Goal: Check status: Check status

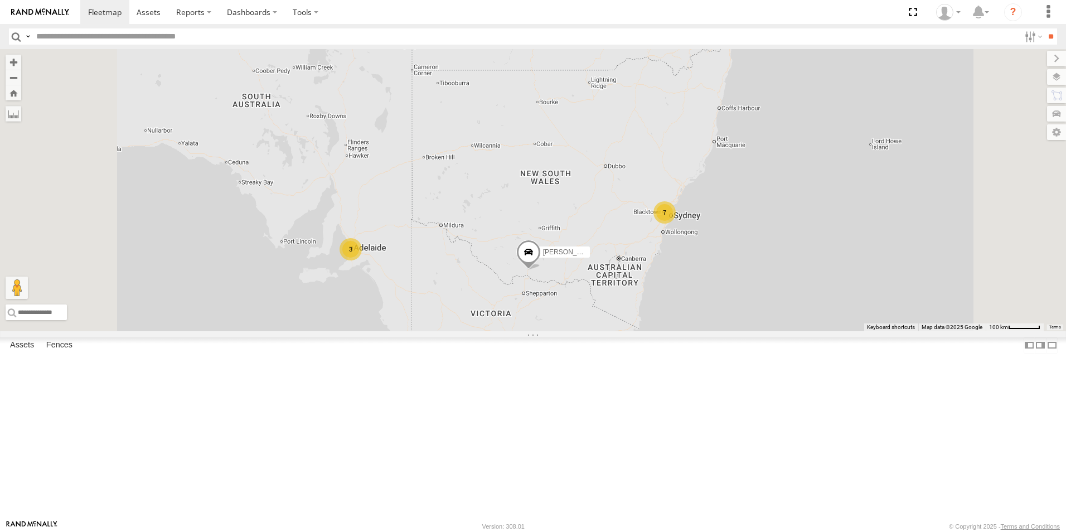
scroll to position [111, 0]
click at [0, 0] on div "[PERSON_NAME]-50" at bounding box center [0, 0] width 0 height 0
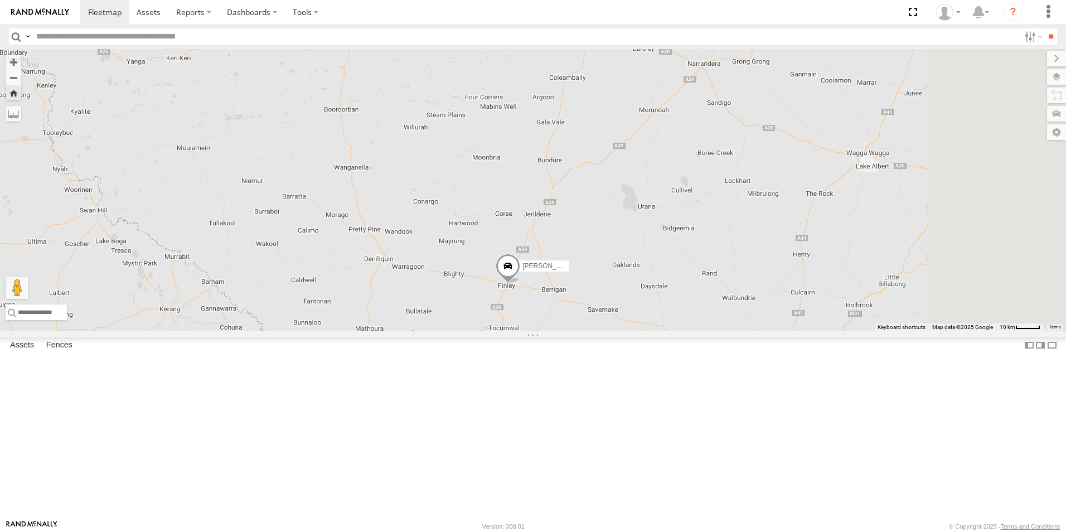
drag, startPoint x: 638, startPoint y: 124, endPoint x: 568, endPoint y: 262, distance: 154.8
click at [568, 262] on div "[PERSON_NAME]-50" at bounding box center [533, 190] width 1066 height 282
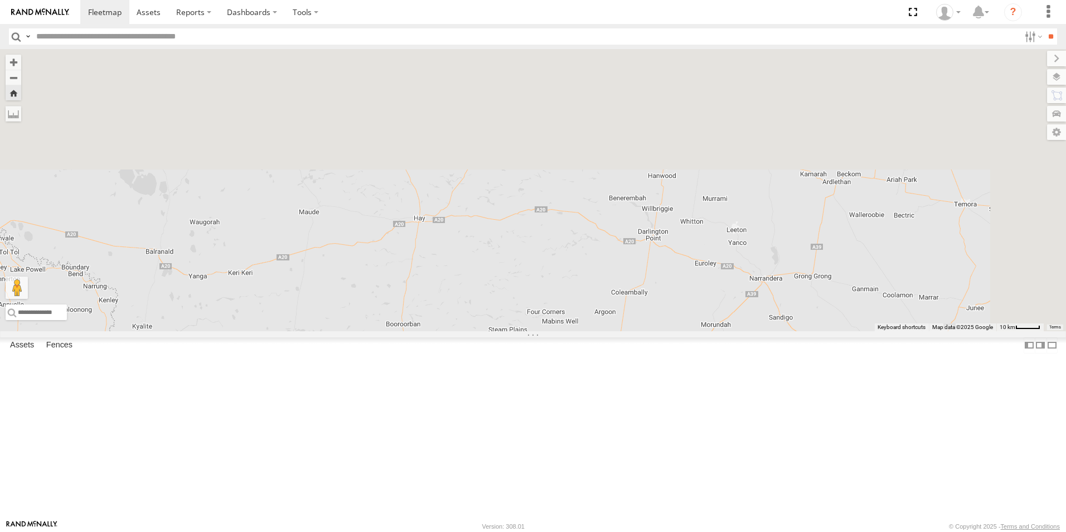
drag, startPoint x: 526, startPoint y: 161, endPoint x: 590, endPoint y: 381, distance: 229.0
click at [590, 331] on div "[PERSON_NAME]-50" at bounding box center [533, 190] width 1066 height 282
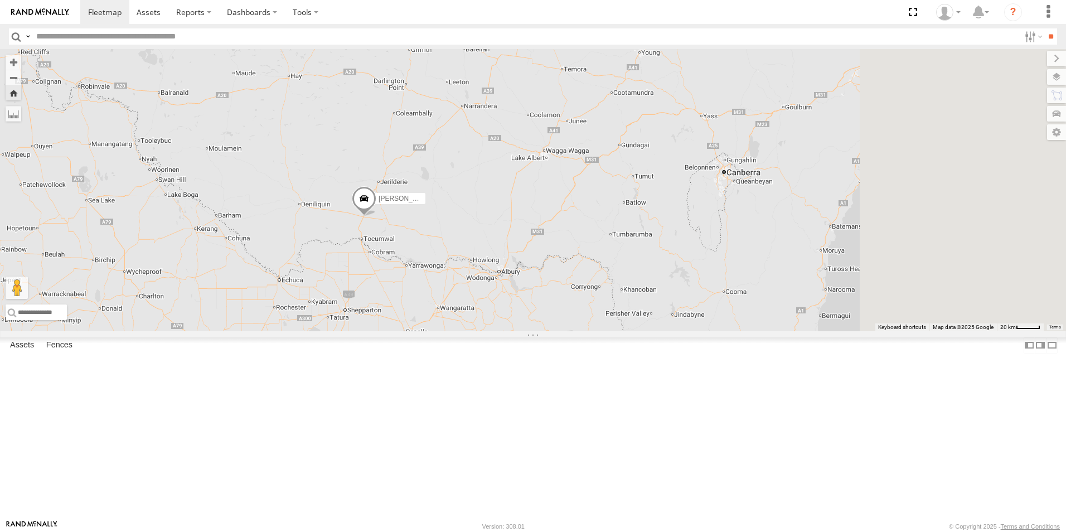
drag, startPoint x: 915, startPoint y: 359, endPoint x: 702, endPoint y: 192, distance: 270.8
click at [702, 192] on div "[PERSON_NAME]-50" at bounding box center [533, 190] width 1066 height 282
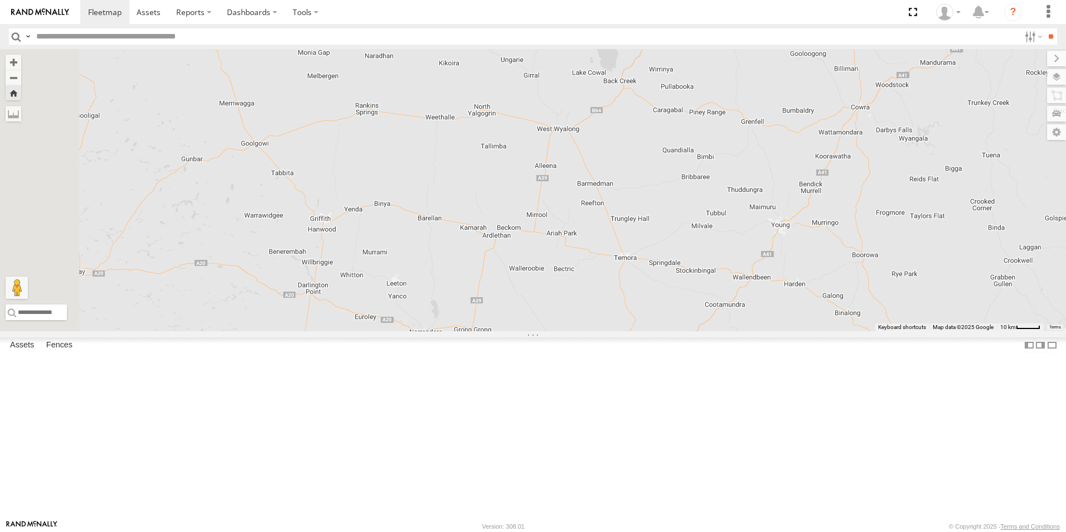
drag, startPoint x: 658, startPoint y: 187, endPoint x: 713, endPoint y: 398, distance: 217.8
click at [713, 331] on div "[PERSON_NAME]-50" at bounding box center [533, 190] width 1066 height 282
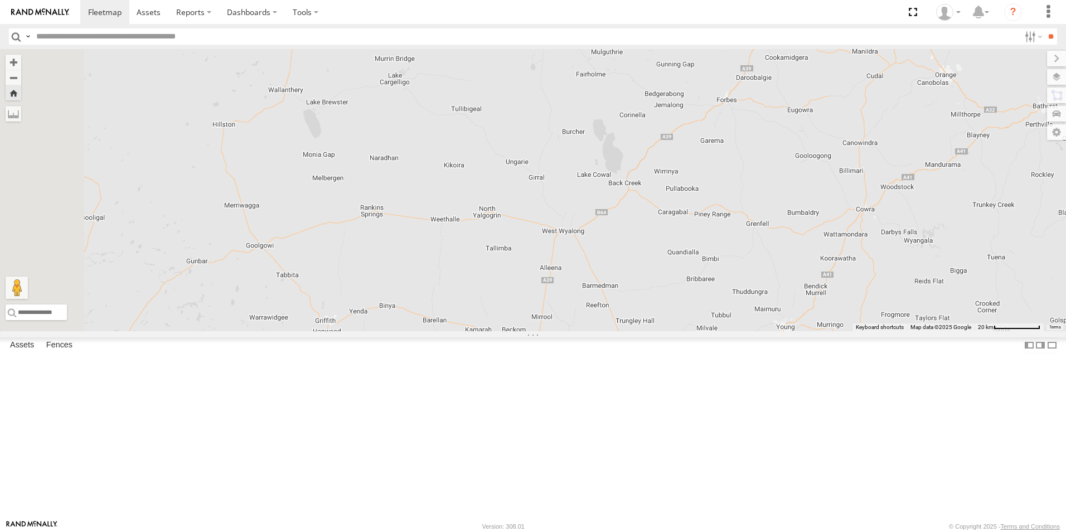
drag, startPoint x: 705, startPoint y: 302, endPoint x: 718, endPoint y: 341, distance: 40.5
click at [718, 331] on div "[PERSON_NAME]-50" at bounding box center [533, 190] width 1066 height 282
click at [719, 331] on div "[PERSON_NAME]-50" at bounding box center [533, 190] width 1066 height 282
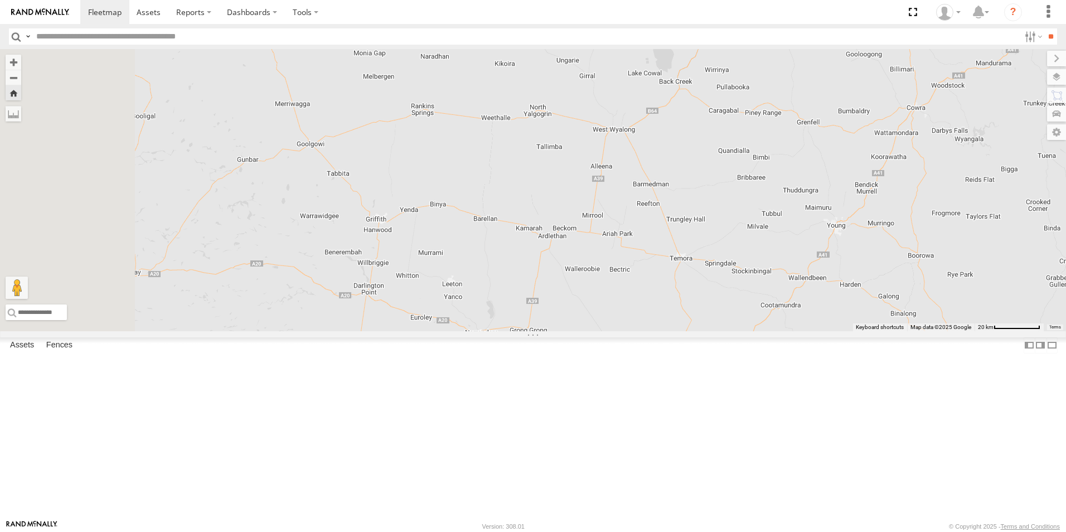
drag, startPoint x: 633, startPoint y: 354, endPoint x: 691, endPoint y: 233, distance: 134.1
click at [686, 244] on div "[PERSON_NAME]-50" at bounding box center [533, 190] width 1066 height 282
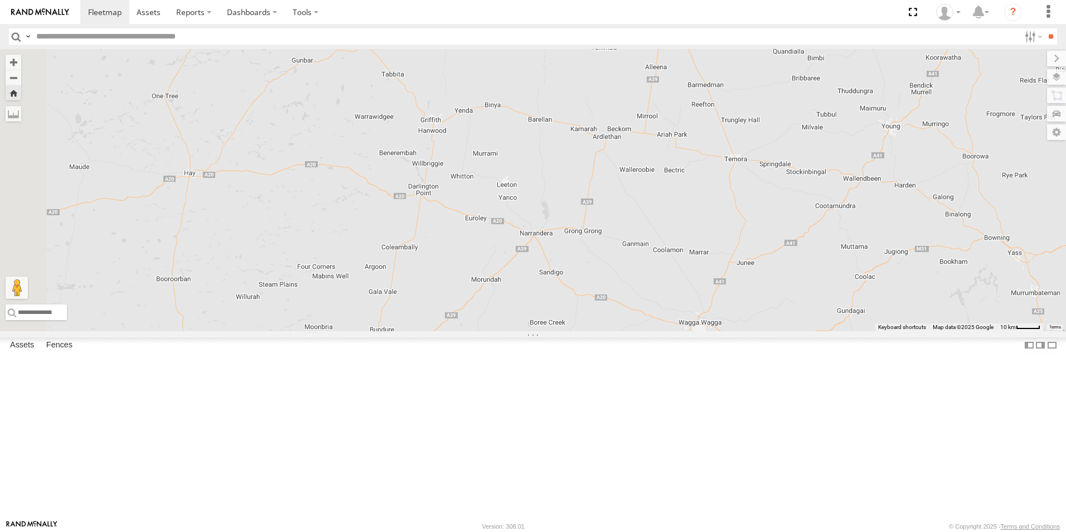
drag, startPoint x: 620, startPoint y: 307, endPoint x: 667, endPoint y: 230, distance: 90.5
click at [666, 231] on div "[PERSON_NAME]-50" at bounding box center [533, 190] width 1066 height 282
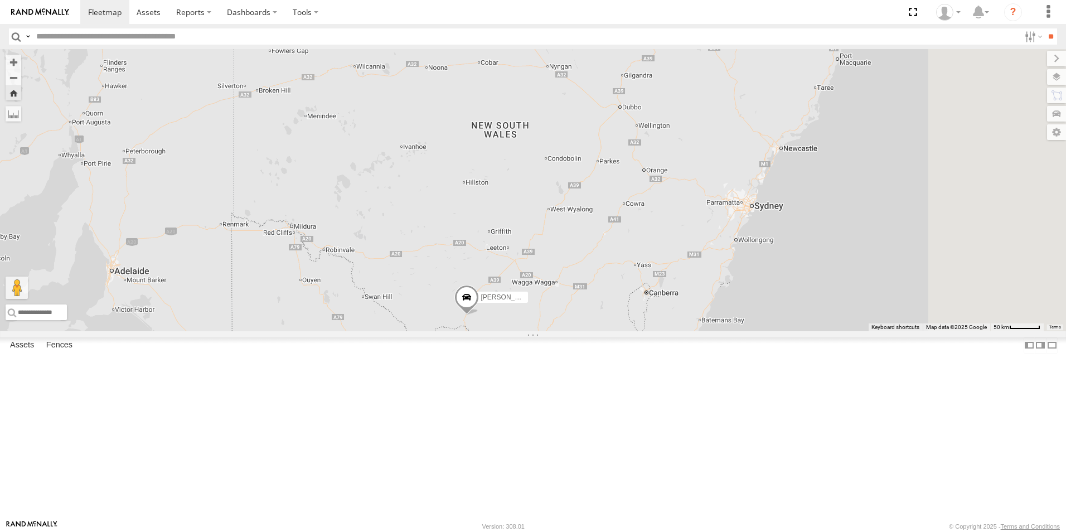
drag, startPoint x: 799, startPoint y: 257, endPoint x: 717, endPoint y: 300, distance: 93.3
click at [717, 300] on div "[PERSON_NAME]-50" at bounding box center [533, 190] width 1066 height 282
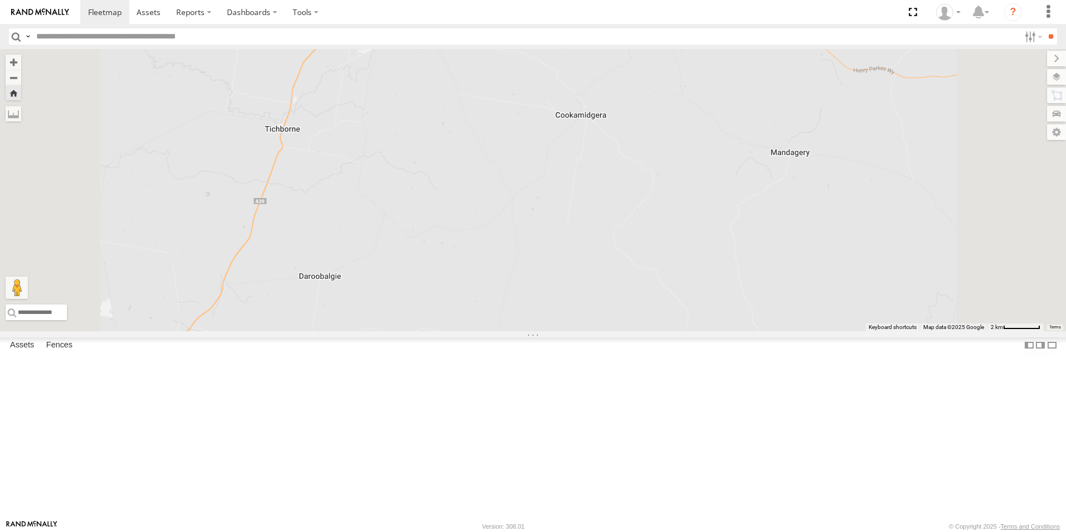
drag, startPoint x: 775, startPoint y: 178, endPoint x: 758, endPoint y: 433, distance: 255.9
click at [758, 331] on div "[PERSON_NAME]-50" at bounding box center [533, 190] width 1066 height 282
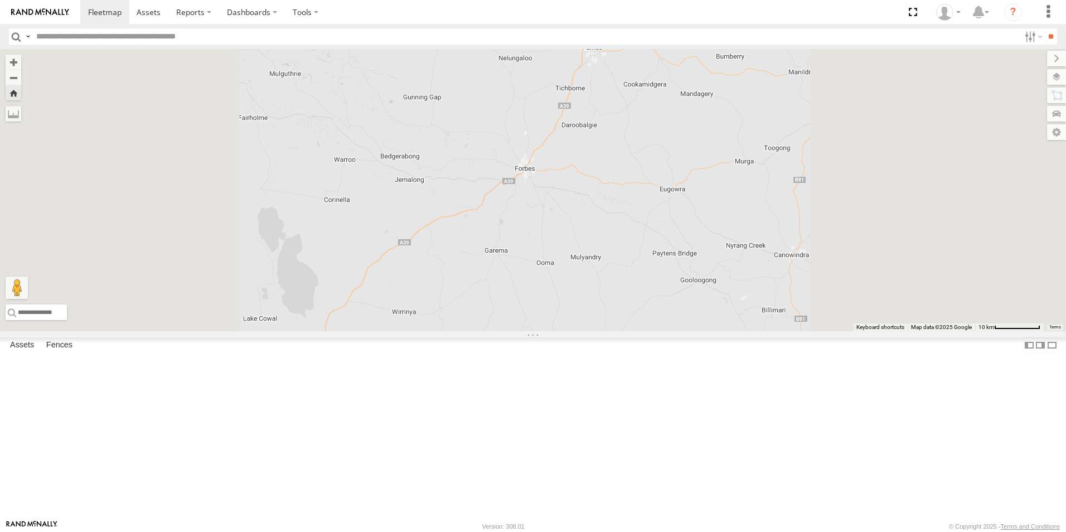
drag, startPoint x: 717, startPoint y: 399, endPoint x: 758, endPoint y: 234, distance: 170.0
click at [758, 234] on div "[PERSON_NAME]-50" at bounding box center [533, 190] width 1066 height 282
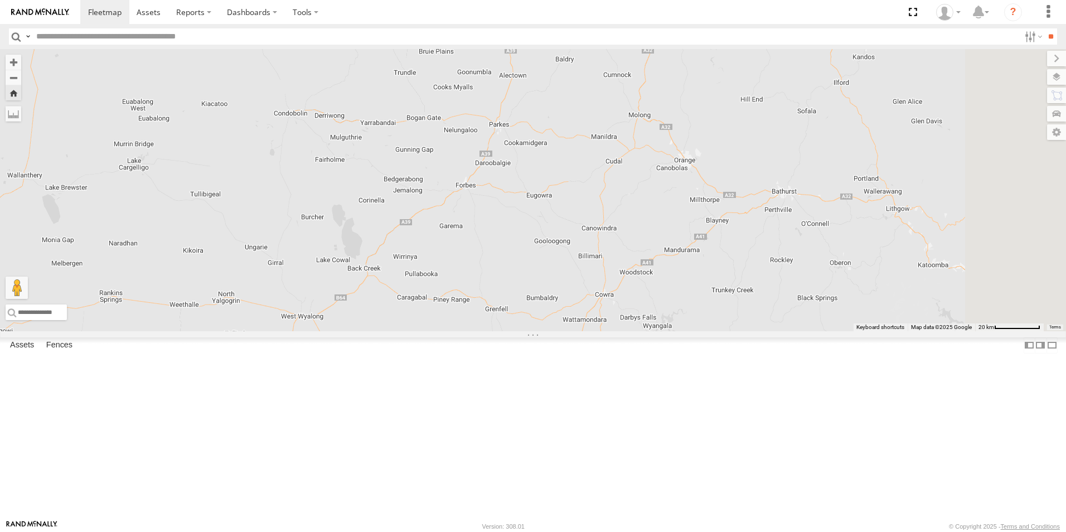
drag, startPoint x: 690, startPoint y: 219, endPoint x: 583, endPoint y: 246, distance: 110.5
click at [583, 246] on div "[PERSON_NAME]-50" at bounding box center [533, 190] width 1066 height 282
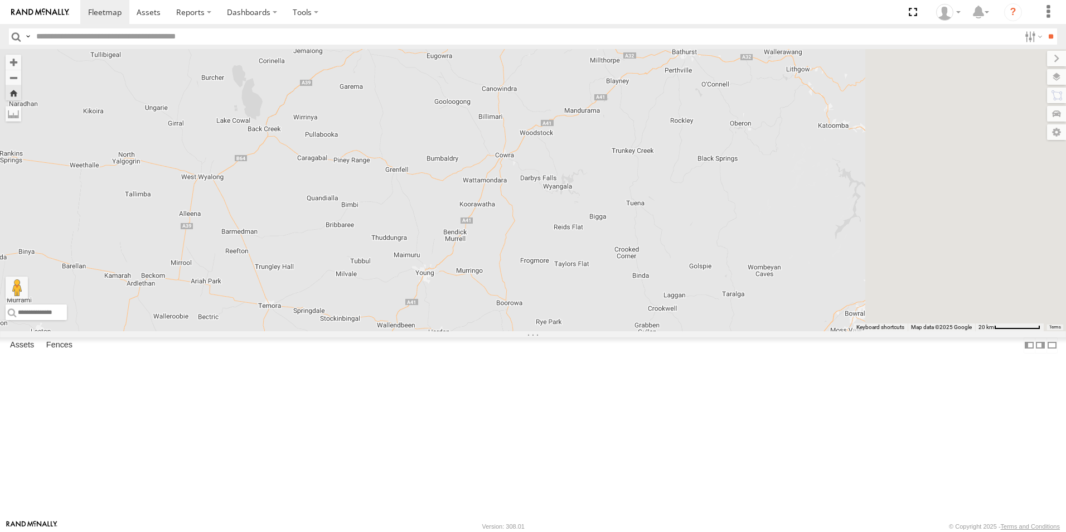
drag, startPoint x: 741, startPoint y: 308, endPoint x: 656, endPoint y: 211, distance: 129.2
click at [656, 211] on div "[PERSON_NAME]-50" at bounding box center [533, 190] width 1066 height 282
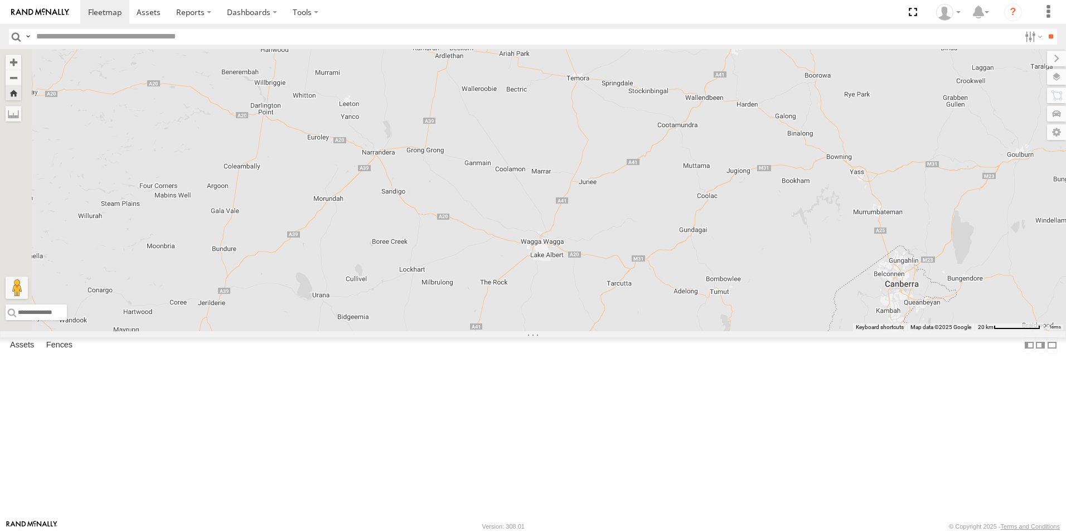
drag, startPoint x: 691, startPoint y: 366, endPoint x: 999, endPoint y: 137, distance: 383.8
click at [999, 137] on div "[PERSON_NAME]-50" at bounding box center [533, 190] width 1066 height 282
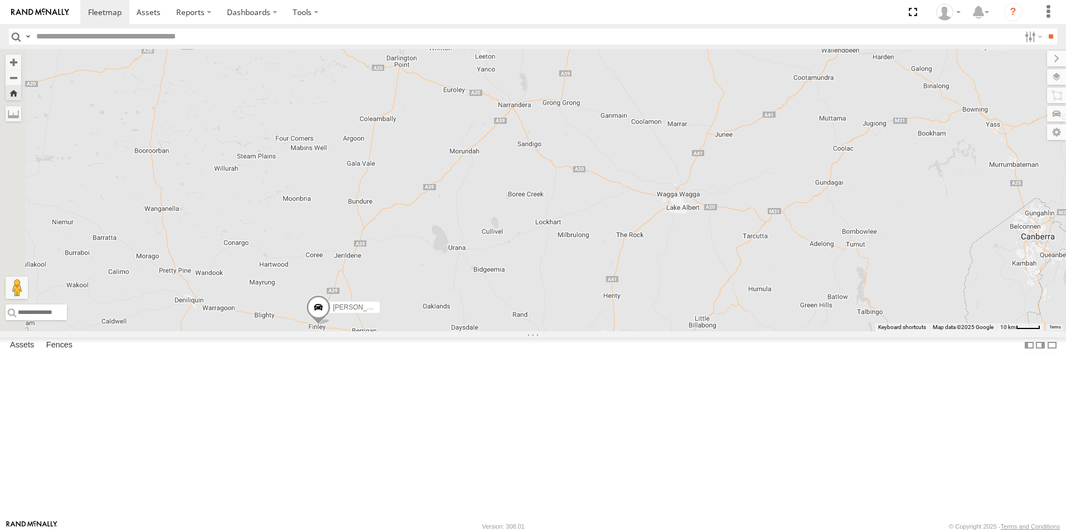
drag, startPoint x: 641, startPoint y: 273, endPoint x: 778, endPoint y: 225, distance: 145.3
click at [778, 225] on div "[PERSON_NAME]-50" at bounding box center [533, 190] width 1066 height 282
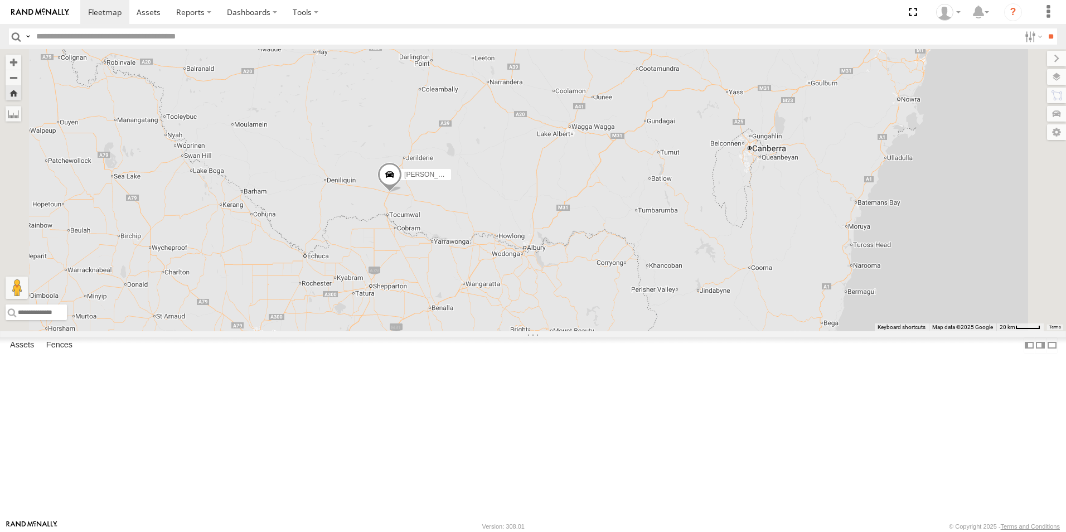
drag, startPoint x: 556, startPoint y: 277, endPoint x: 554, endPoint y: 209, distance: 68.1
click at [554, 209] on div "[PERSON_NAME]-50" at bounding box center [533, 190] width 1066 height 282
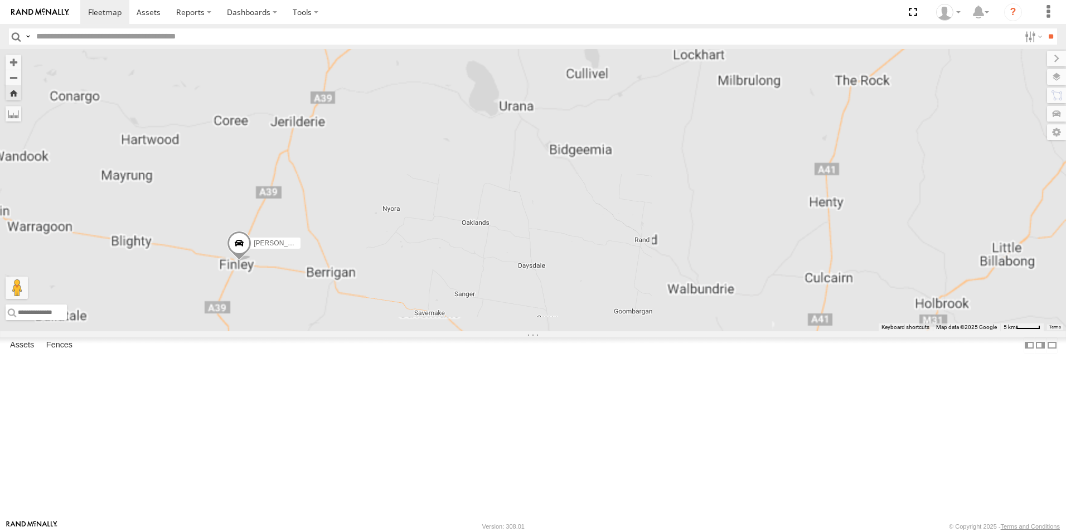
drag, startPoint x: 576, startPoint y: 164, endPoint x: 602, endPoint y: 362, distance: 199.6
click at [602, 331] on div "[PERSON_NAME]-50" at bounding box center [533, 190] width 1066 height 282
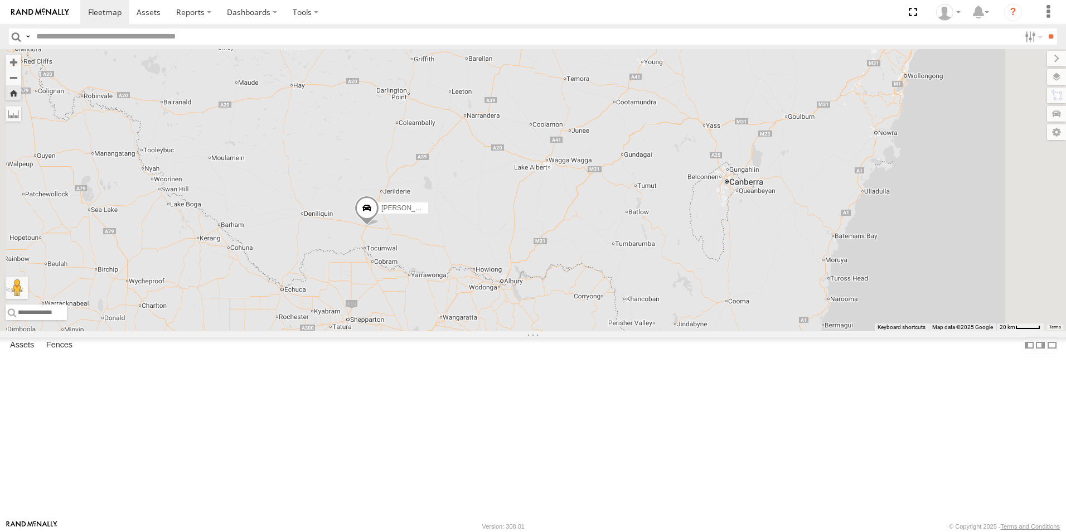
scroll to position [0, 0]
click at [0, 0] on div "[PERSON_NAME]" at bounding box center [0, 0] width 0 height 0
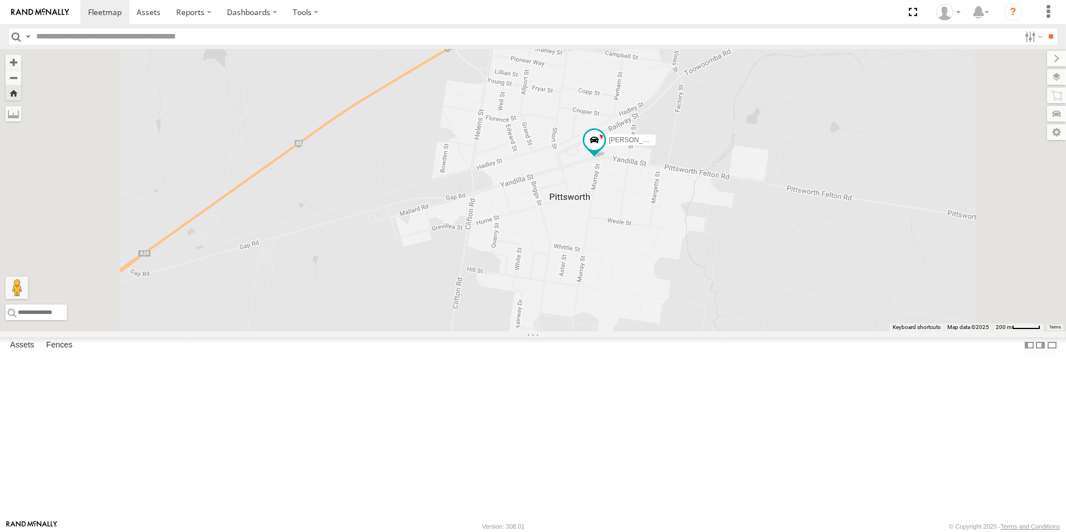
click at [0, 0] on div "Trev - Navara All Assets" at bounding box center [0, 0] width 0 height 0
